Goal: Information Seeking & Learning: Learn about a topic

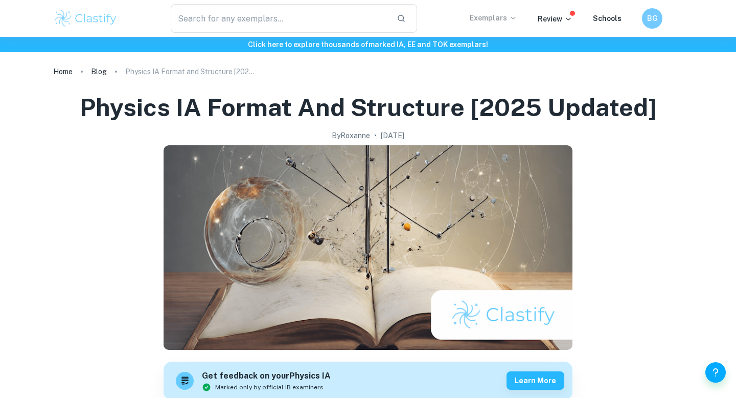
click at [479, 13] on p "Exemplars" at bounding box center [494, 17] width 48 height 11
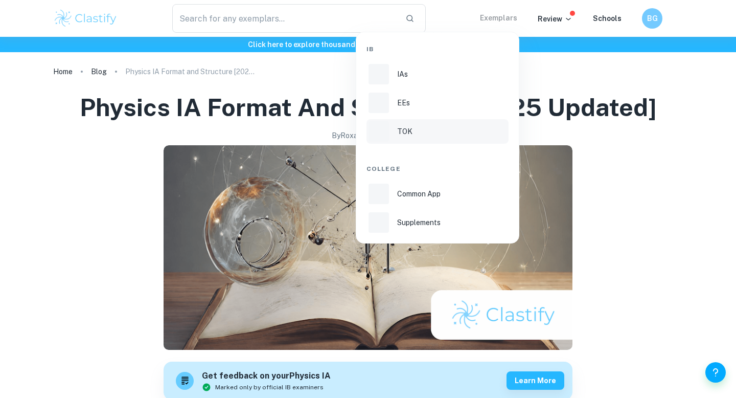
click at [401, 132] on p "TOK" at bounding box center [404, 131] width 15 height 11
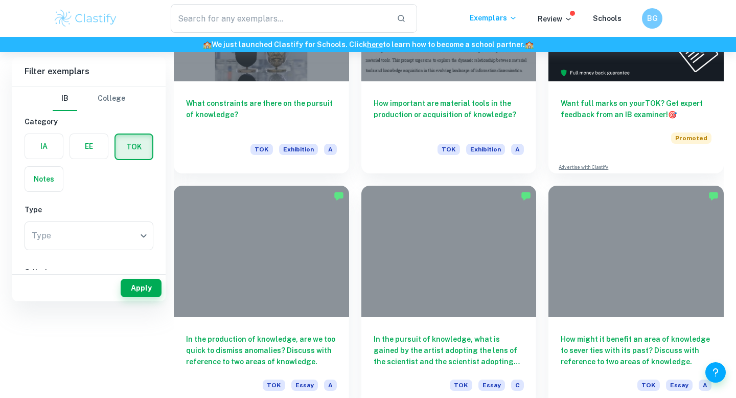
scroll to position [496, 0]
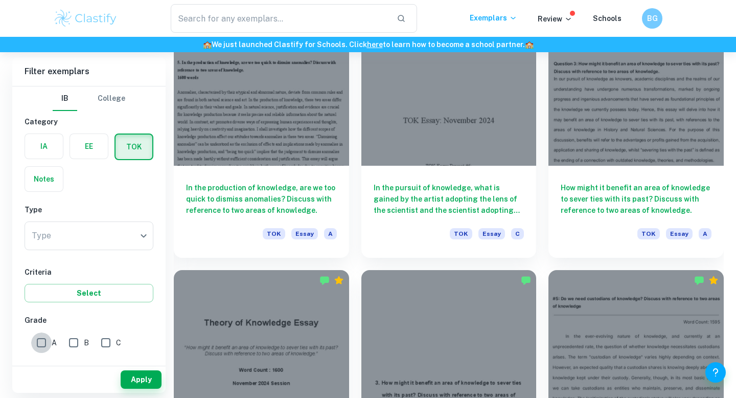
click at [43, 348] on input "A" at bounding box center [41, 342] width 20 height 20
checkbox input "true"
drag, startPoint x: 136, startPoint y: 372, endPoint x: 177, endPoint y: 323, distance: 64.2
click at [164, 350] on div "Filter exemplars IB College Category IA EE TOK Notes Type Type ​ Type Criteria …" at bounding box center [88, 224] width 153 height 335
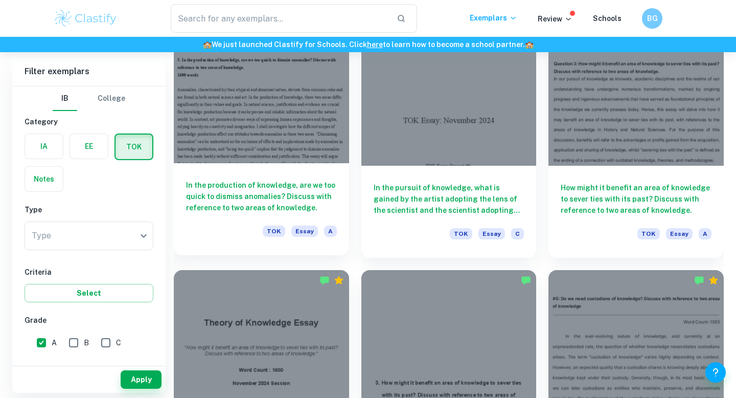
click at [227, 224] on div "In the production of knowledge, are we too quick to dismiss anomalies? Discuss …" at bounding box center [261, 209] width 175 height 92
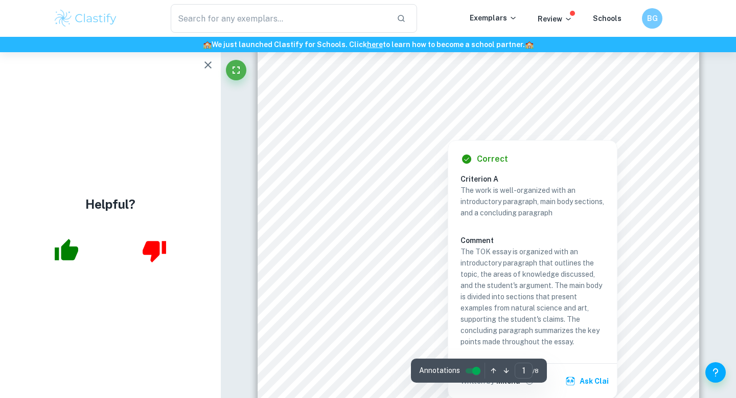
scroll to position [215, 0]
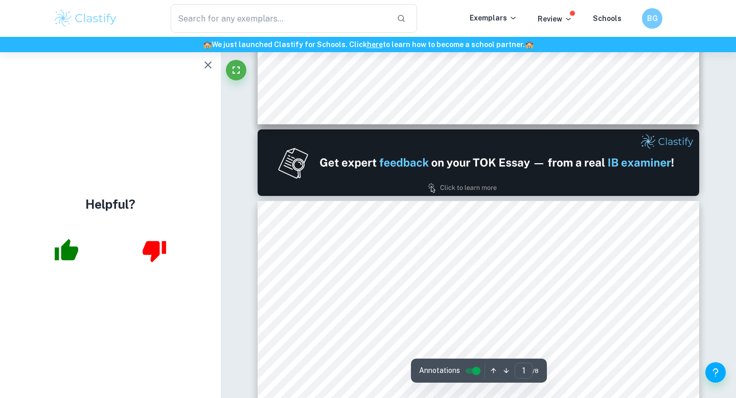
type input "2"
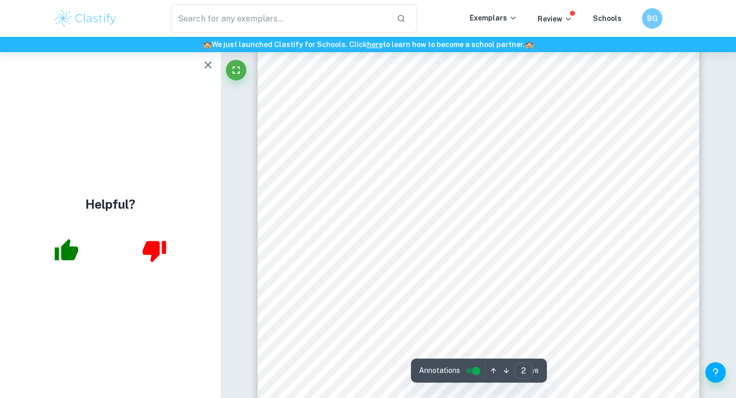
scroll to position [724, 0]
